Goal: Information Seeking & Learning: Stay updated

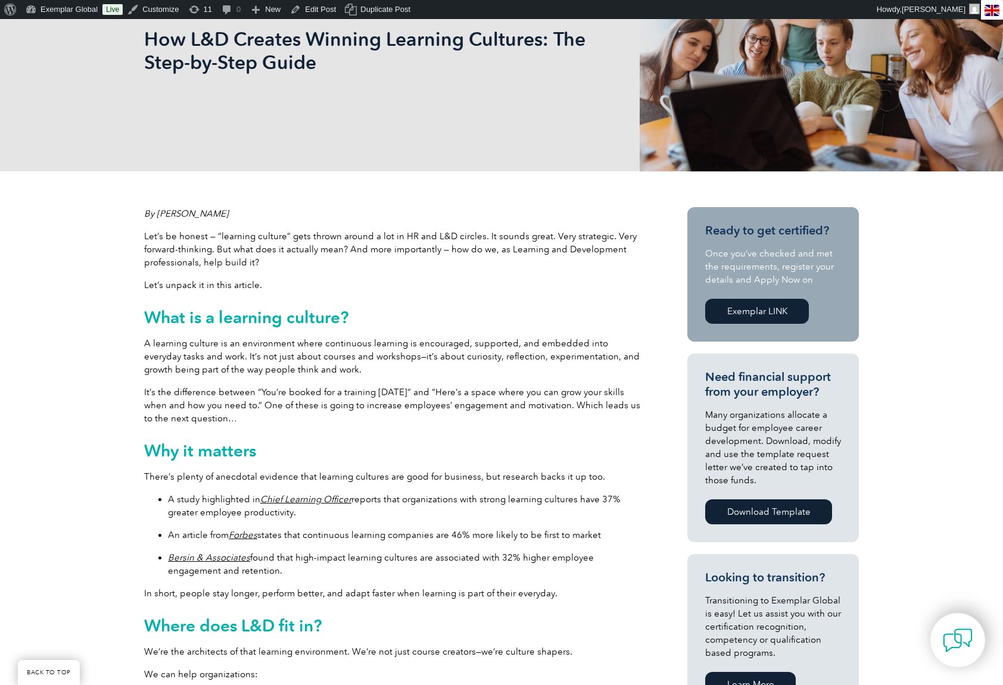
scroll to position [314, 0]
